Goal: Information Seeking & Learning: Understand process/instructions

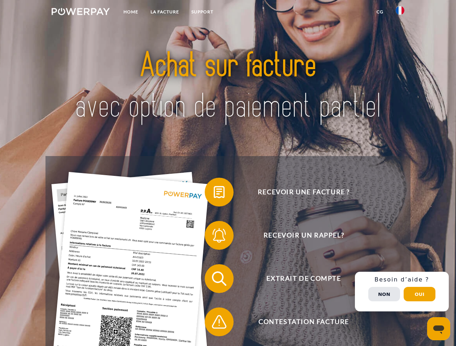
click at [80, 13] on img at bounding box center [81, 11] width 58 height 7
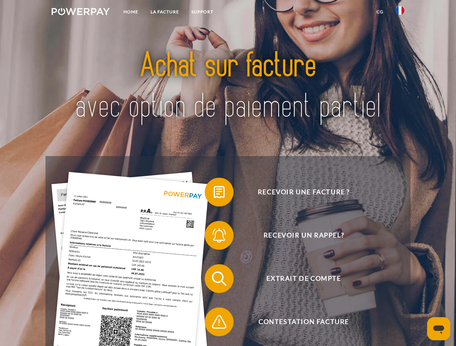
click at [400, 13] on img at bounding box center [399, 10] width 9 height 9
click at [380, 12] on link "CG" at bounding box center [379, 11] width 19 height 13
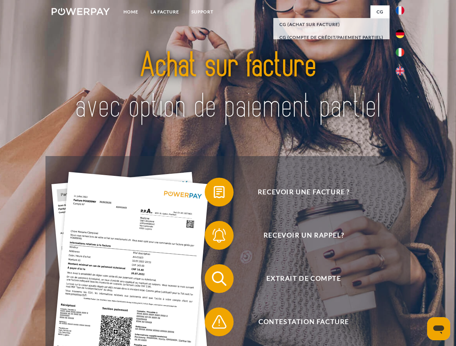
click at [214, 194] on span at bounding box center [208, 192] width 36 height 36
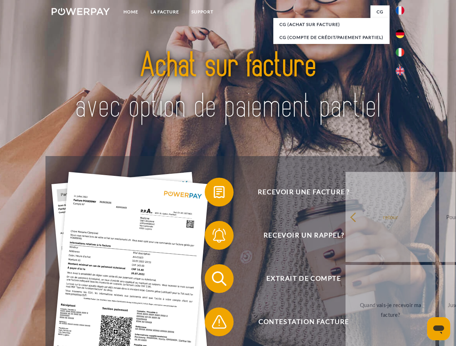
click at [214, 237] on span at bounding box center [208, 236] width 36 height 36
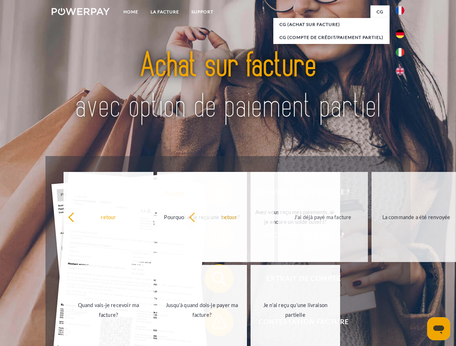
click at [214, 324] on span at bounding box center [208, 322] width 36 height 36
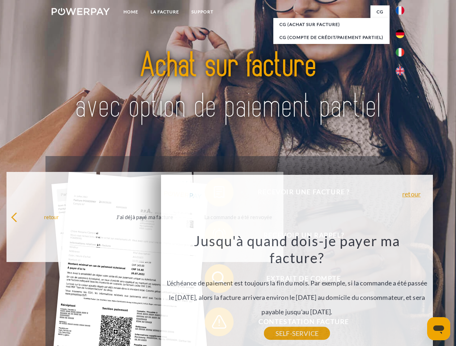
click at [402, 292] on div "Recevoir une facture ? Recevoir un rappel? Extrait de compte retour" at bounding box center [227, 300] width 364 height 289
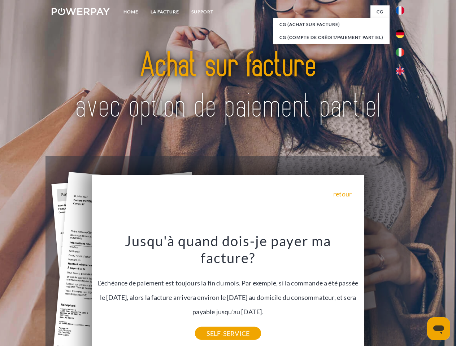
click at [384, 293] on span "Extrait de compte" at bounding box center [303, 278] width 177 height 29
click at [419, 294] on header "Home LA FACTURE Support" at bounding box center [228, 249] width 456 height 498
